Goal: Entertainment & Leisure: Consume media (video, audio)

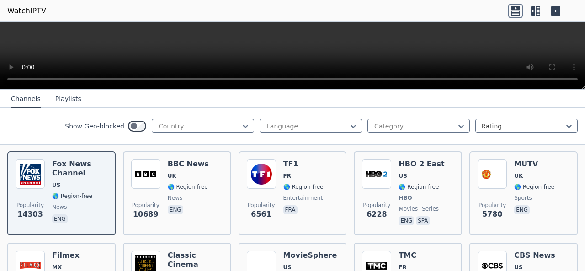
scroll to position [101, 0]
click at [426, 132] on div "Category..." at bounding box center [418, 126] width 102 height 14
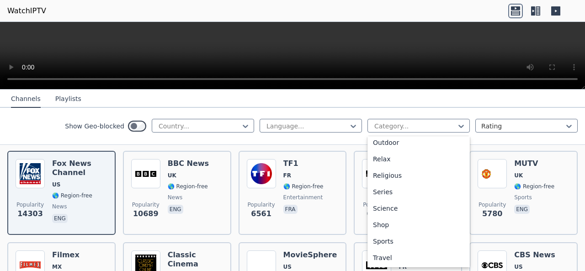
scroll to position [303, 0]
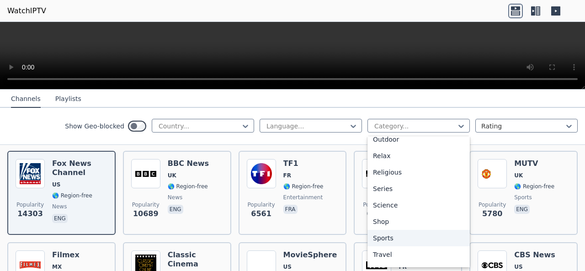
click at [390, 242] on div "Sports" at bounding box center [418, 238] width 102 height 16
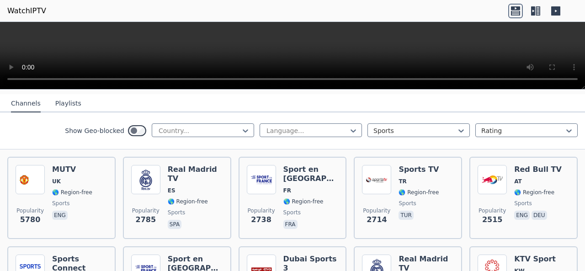
scroll to position [96, 0]
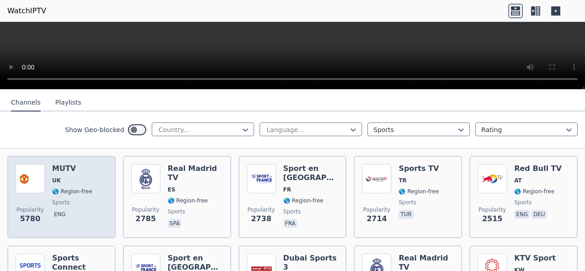
drag, startPoint x: 69, startPoint y: 167, endPoint x: 58, endPoint y: 172, distance: 12.9
click at [58, 177] on span "UK" at bounding box center [56, 180] width 9 height 7
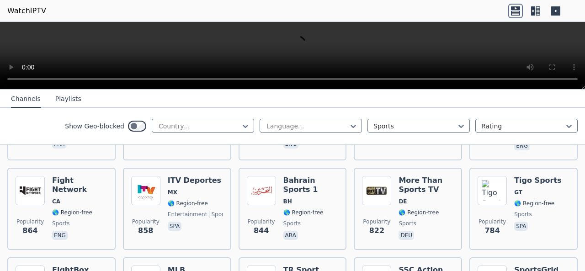
scroll to position [459, 0]
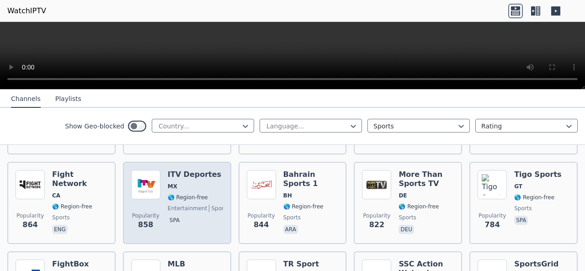
click at [190, 186] on div "ITV Deportes MX 🌎 Region-free entertainment sports spa" at bounding box center [195, 203] width 55 height 66
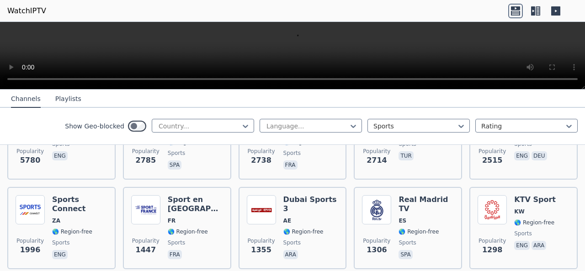
scroll to position [177, 0]
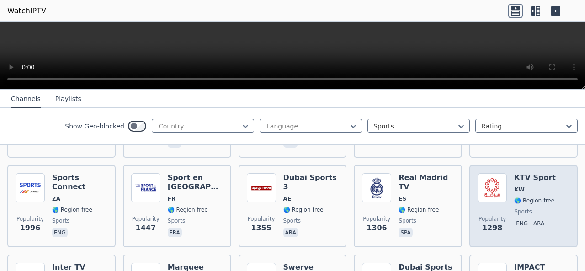
click at [517, 198] on div "KTV Sport KW 🌎 Region-free sports eng ara" at bounding box center [535, 206] width 42 height 66
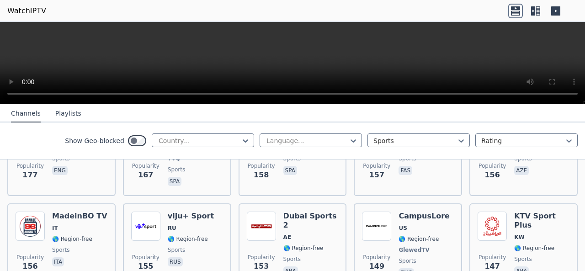
scroll to position [1259, 0]
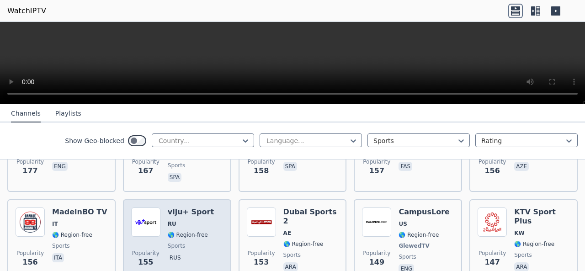
click at [200, 220] on span "RU" at bounding box center [191, 223] width 46 height 7
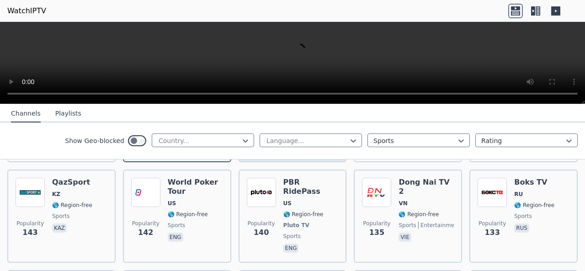
scroll to position [1388, 0]
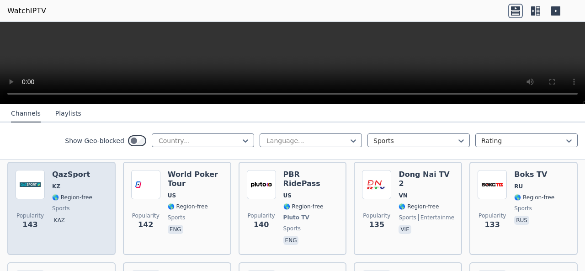
click at [49, 185] on div "Popularity 143 QazSport KZ 🌎 Region-free sports kaz" at bounding box center [62, 208] width 92 height 77
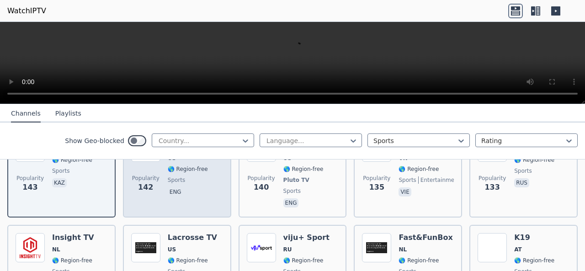
scroll to position [1461, 0]
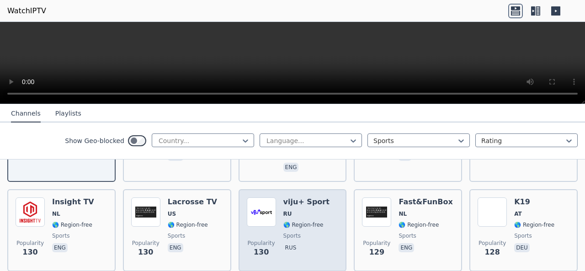
click at [285, 197] on div "viju+ Sport RU 🌎 Region-free sports rus" at bounding box center [306, 230] width 46 height 66
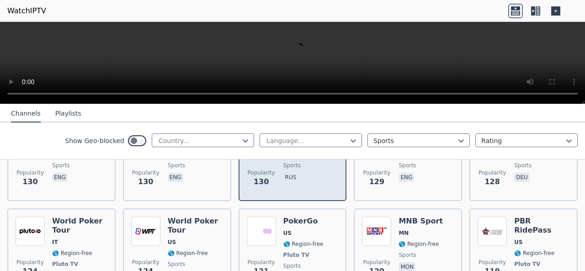
scroll to position [1534, 0]
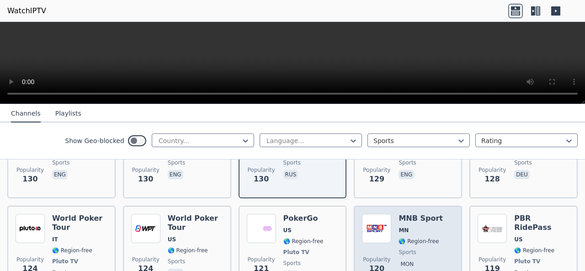
click at [403, 214] on h6 "MNB Sport" at bounding box center [420, 218] width 44 height 9
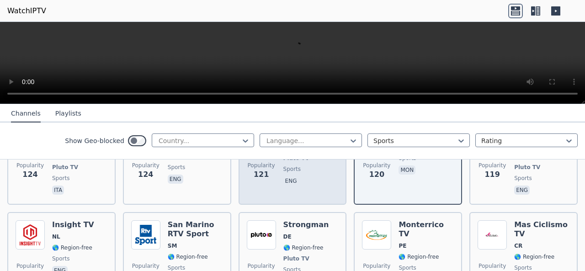
scroll to position [1629, 0]
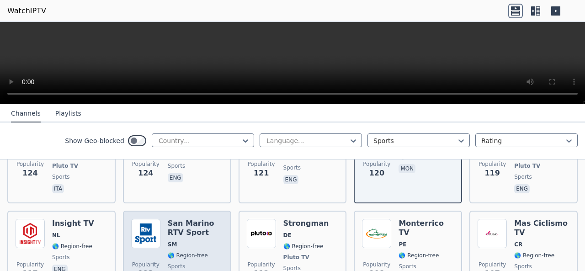
click at [201, 219] on h6 "San Marino RTV Sport" at bounding box center [195, 228] width 55 height 18
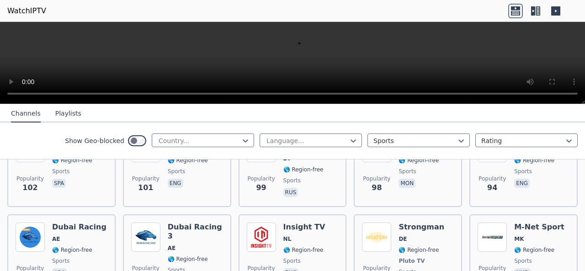
scroll to position [1808, 0]
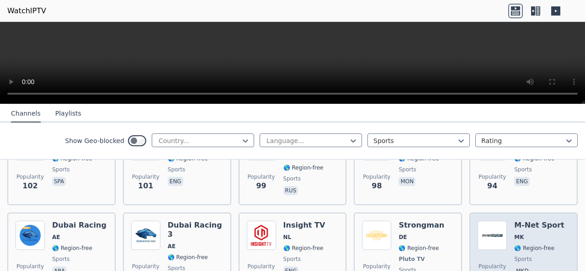
click at [544, 233] on span "MK" at bounding box center [539, 236] width 50 height 7
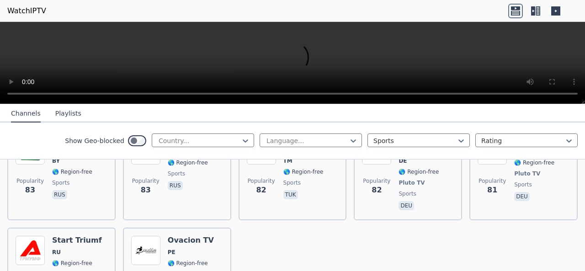
scroll to position [2086, 0]
